Goal: Task Accomplishment & Management: Use online tool/utility

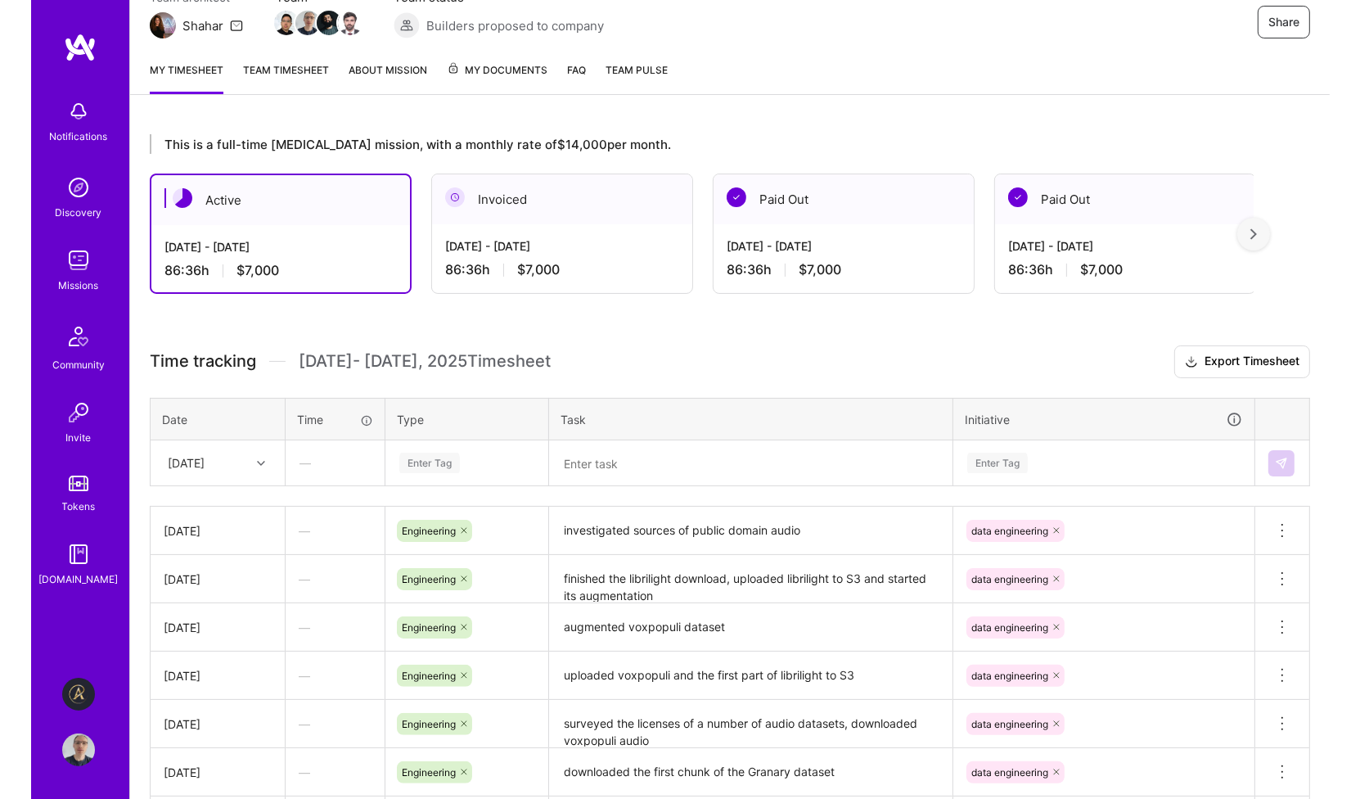
scroll to position [327, 0]
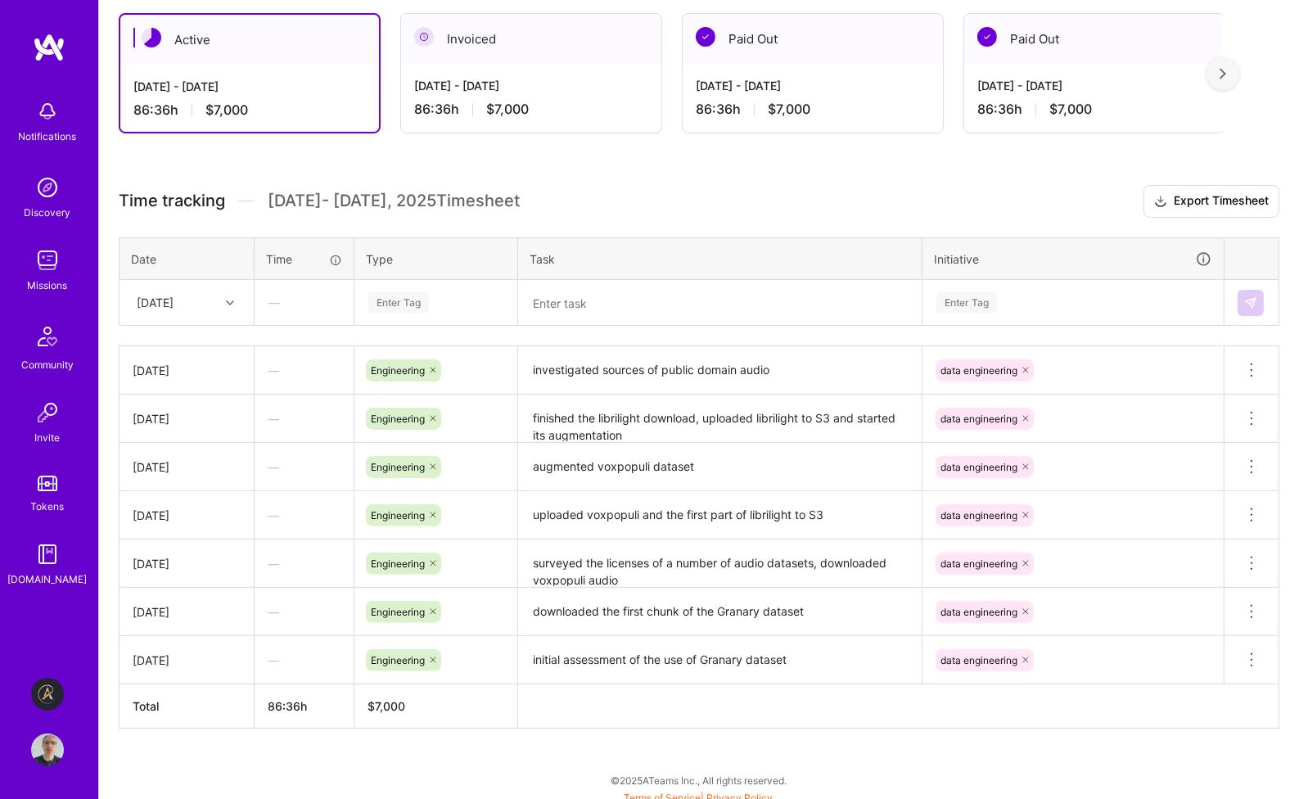
click at [403, 295] on div "Enter Tag" at bounding box center [398, 302] width 61 height 25
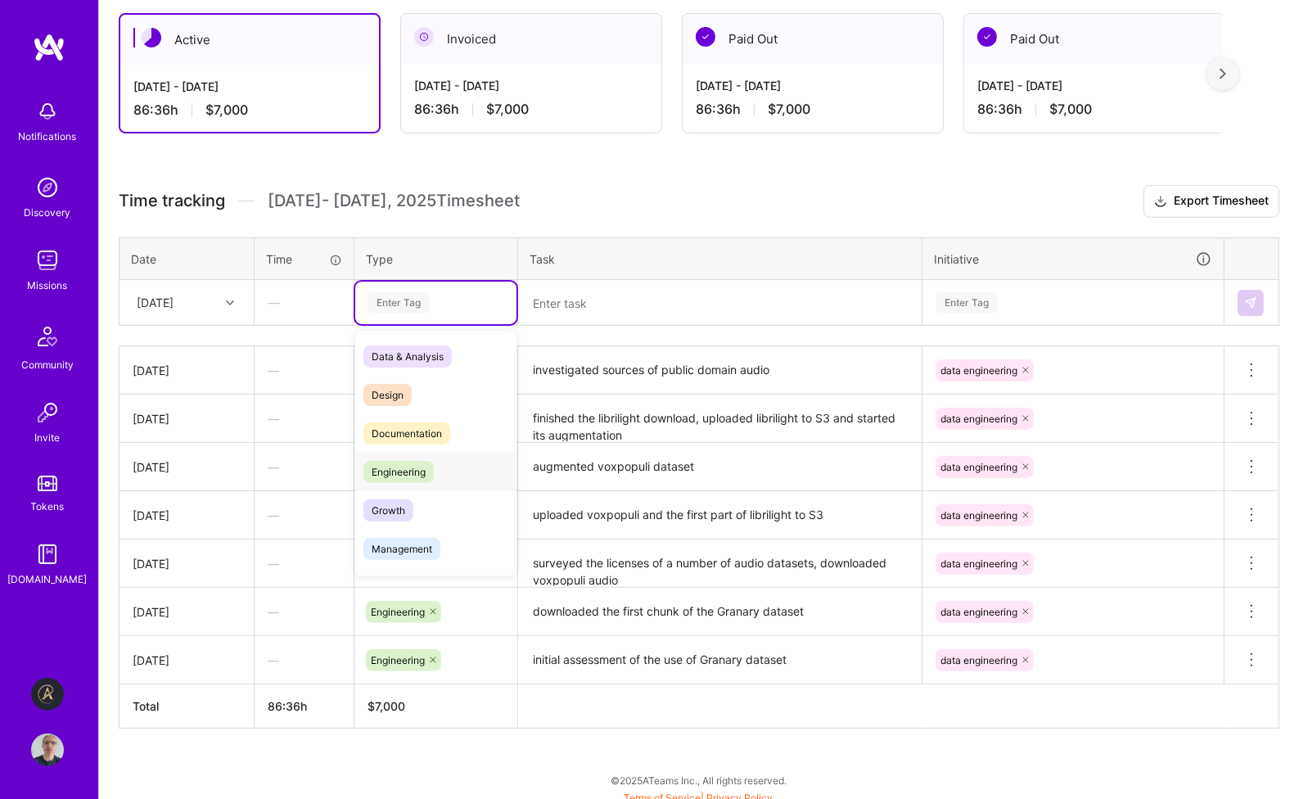
click at [435, 464] on div "Engineering" at bounding box center [435, 472] width 161 height 38
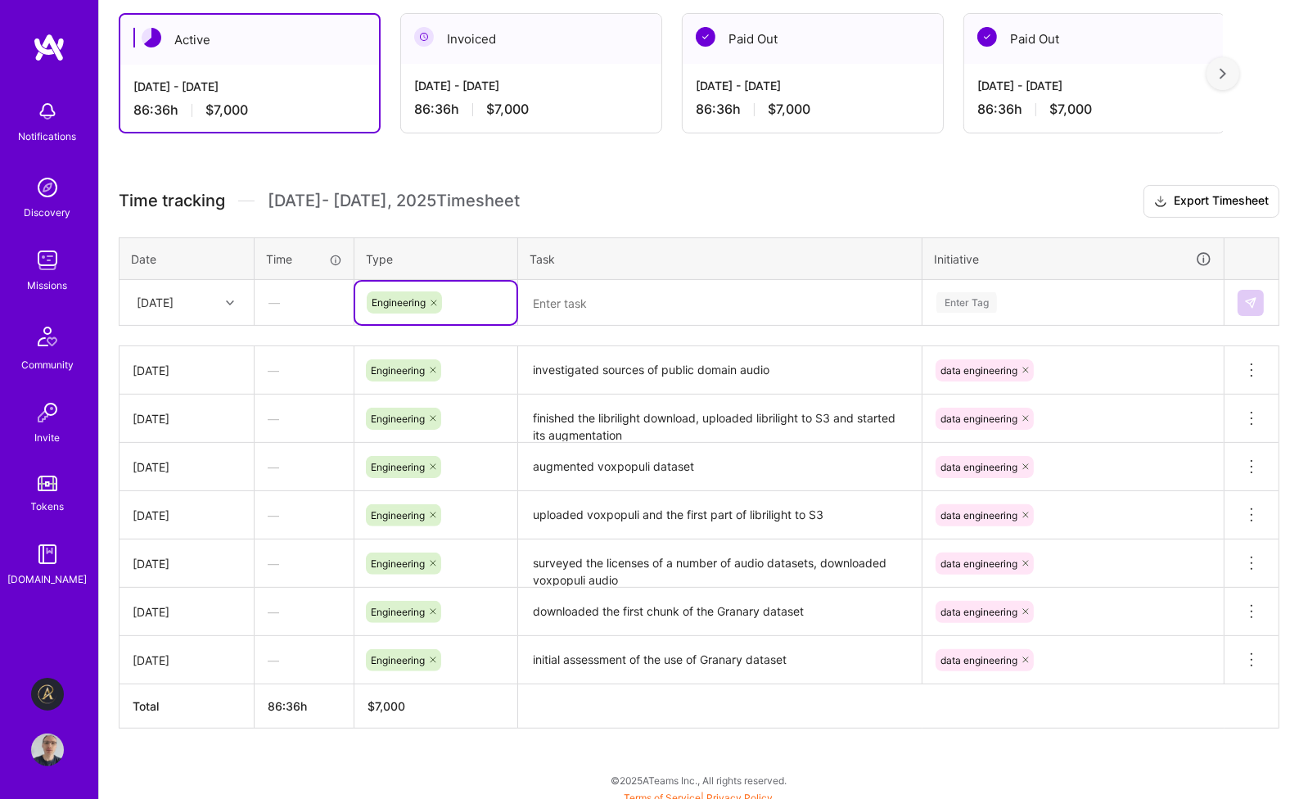
click at [973, 295] on div "Enter Tag" at bounding box center [966, 302] width 61 height 25
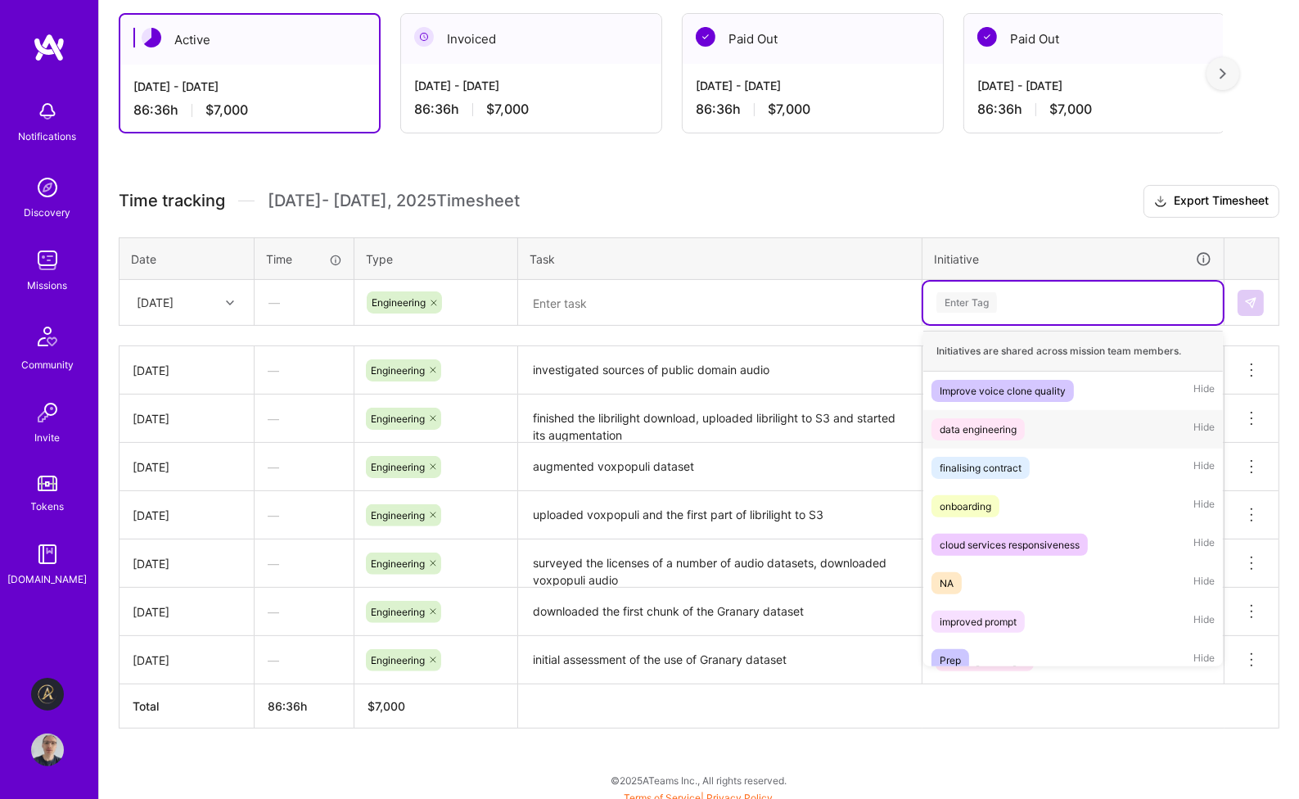
click at [995, 430] on div "data engineering" at bounding box center [978, 429] width 77 height 17
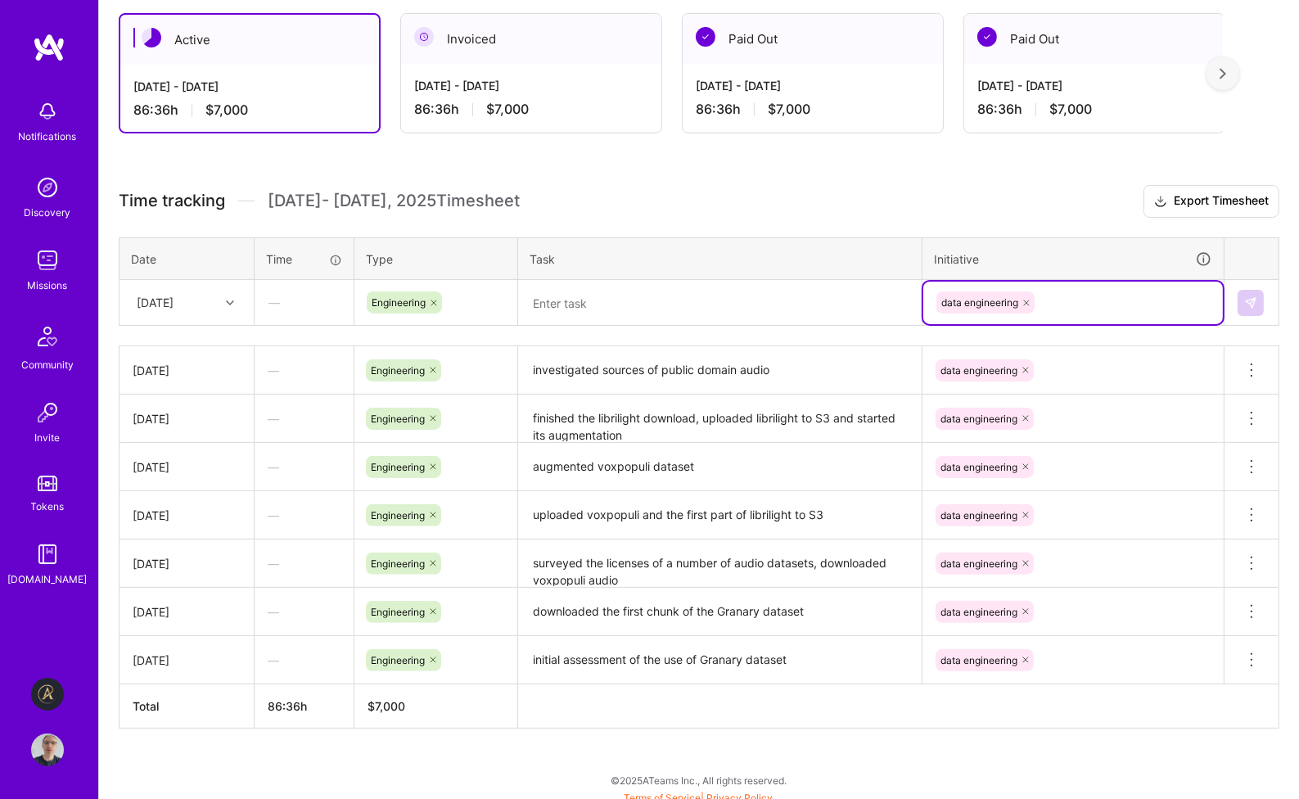
click at [608, 297] on textarea at bounding box center [720, 303] width 400 height 43
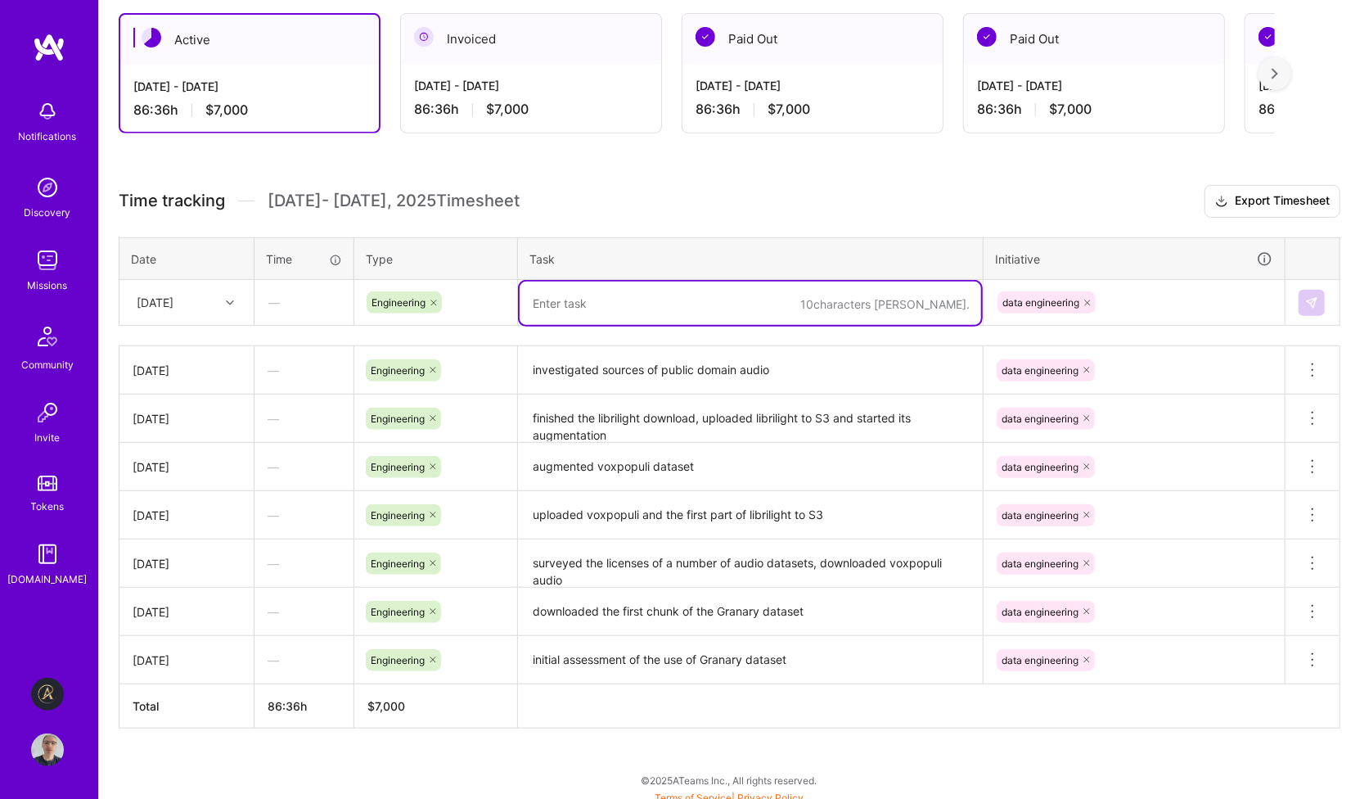
click at [621, 300] on textarea at bounding box center [751, 303] width 462 height 43
type textarea "d"
type textarea "assessed the suitable audio available at [DOMAIN_NAME]"
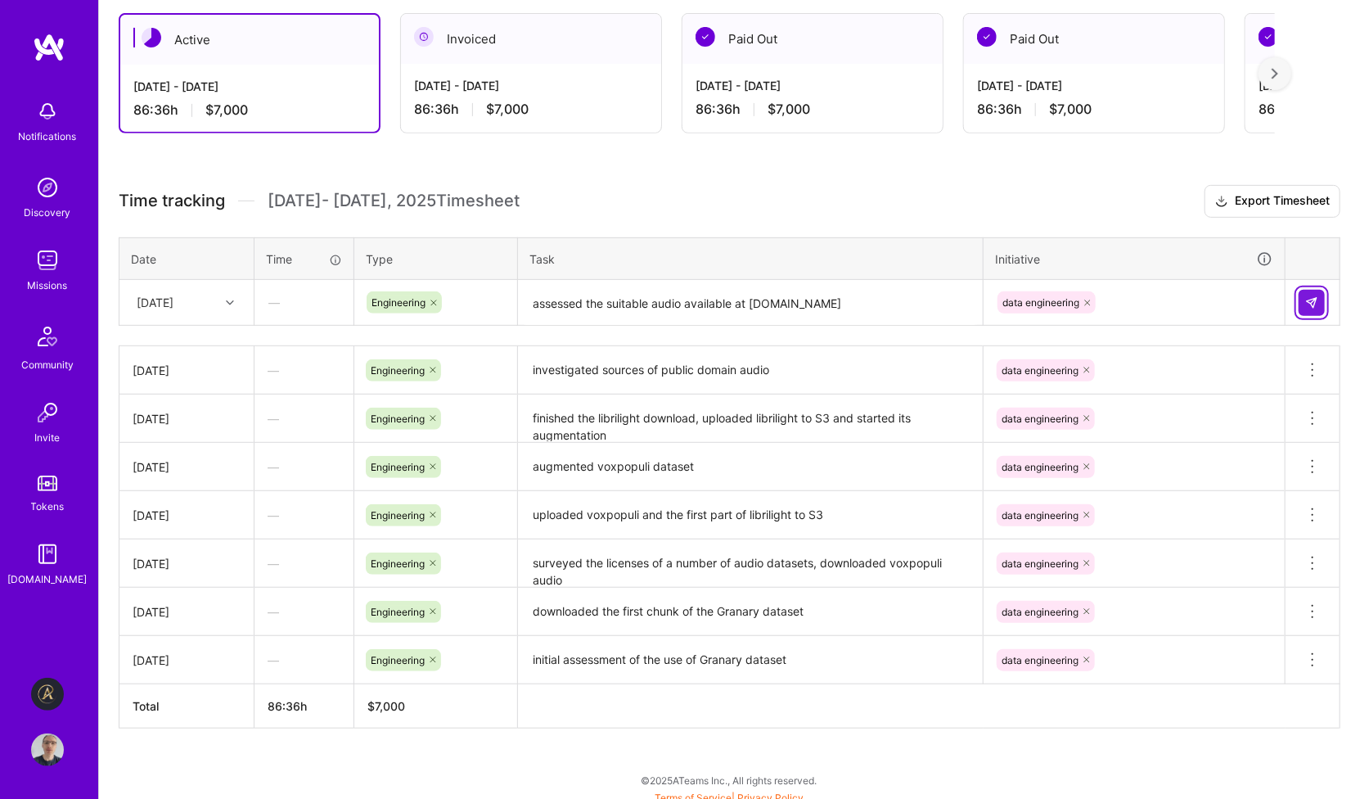
click at [1298, 296] on img at bounding box center [1311, 302] width 13 height 13
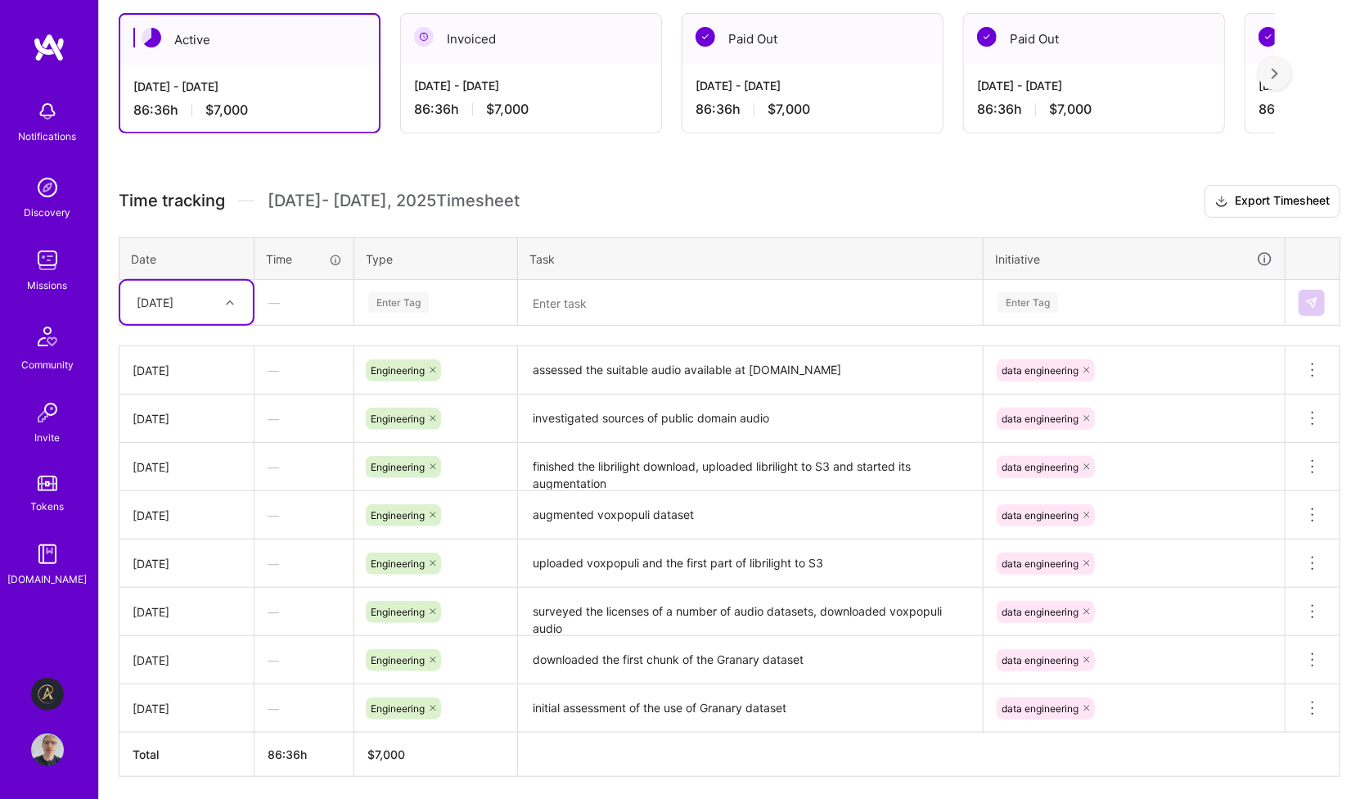
click at [753, 175] on div "This is a full-time [MEDICAL_DATA] mission, with a monthly rate of $14,000 per …" at bounding box center [729, 405] width 1261 height 903
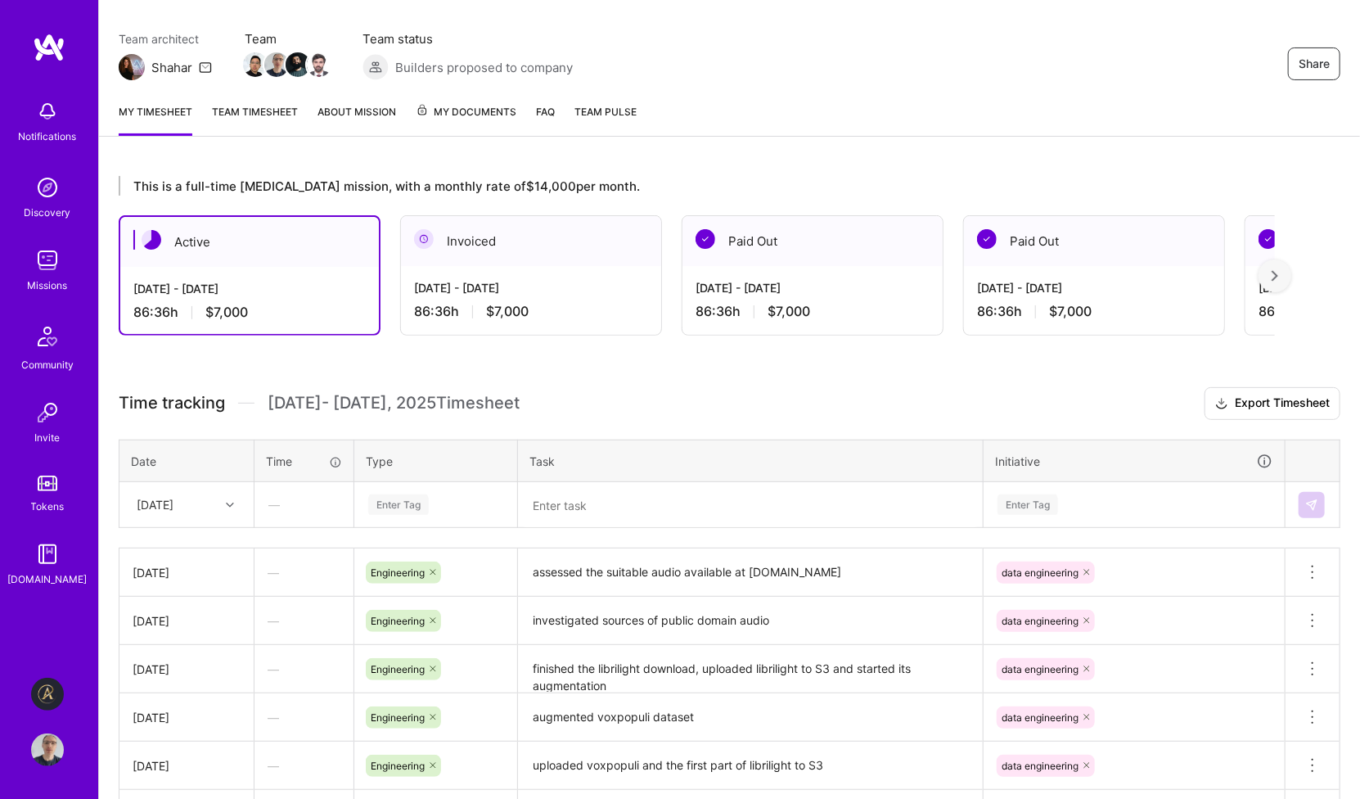
scroll to position [0, 0]
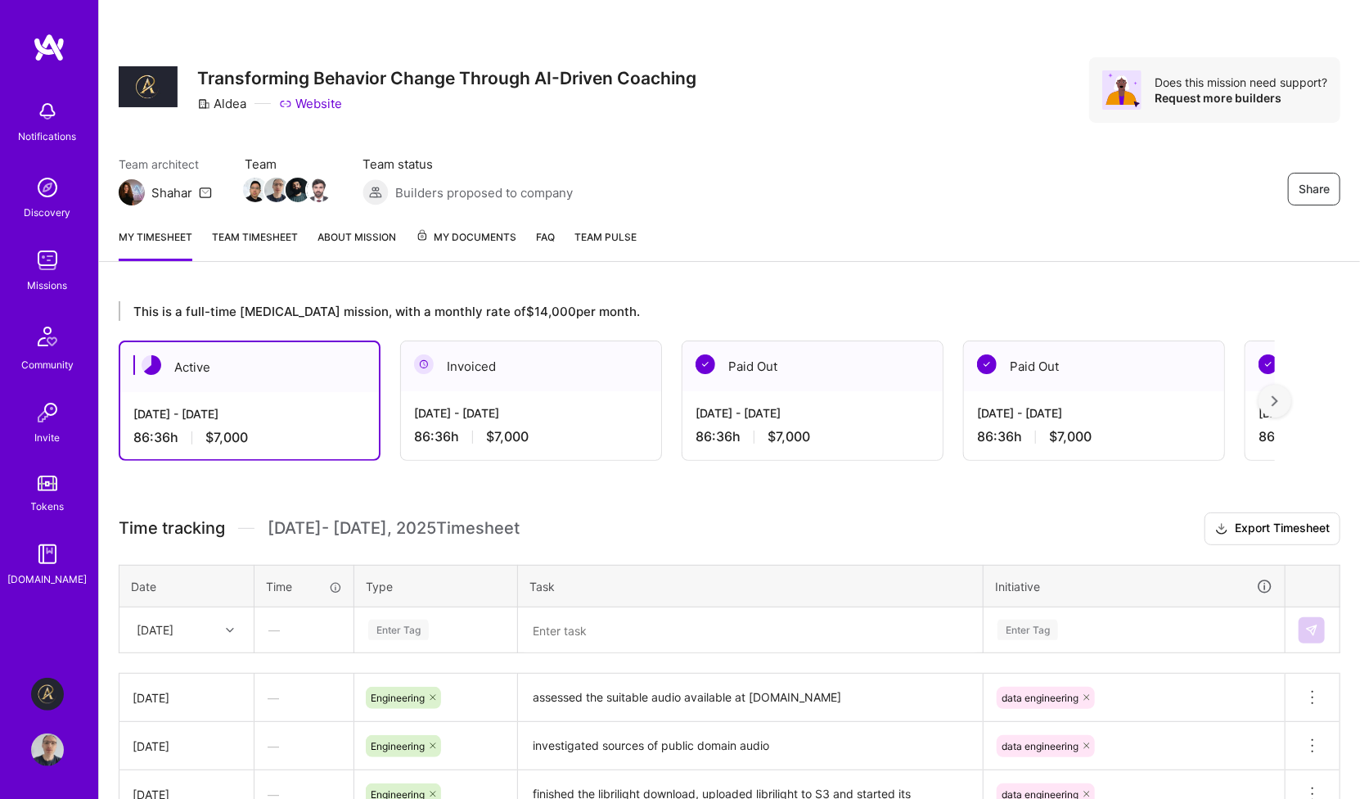
click at [854, 126] on div "Share Transforming Behavior Change Through AI-Driven Coaching Aldea Website Doe…" at bounding box center [729, 107] width 1261 height 215
click at [838, 127] on div "Share Transforming Behavior Change Through AI-Driven Coaching Aldea Website Doe…" at bounding box center [729, 107] width 1261 height 215
